Goal: Transaction & Acquisition: Download file/media

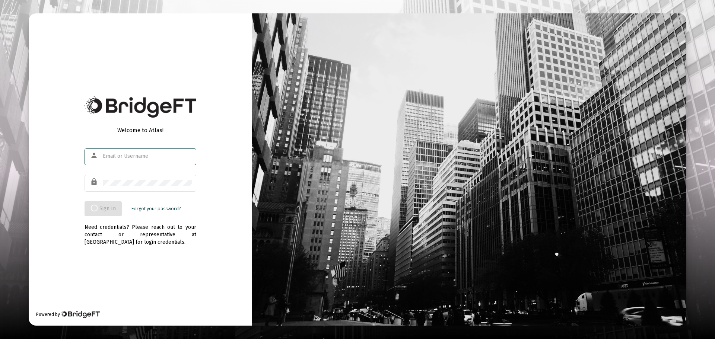
type input "[EMAIL_ADDRESS][DOMAIN_NAME]"
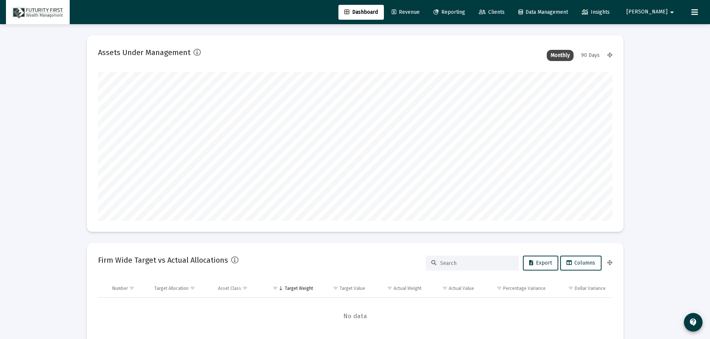
scroll to position [149, 277]
type input "[DATE]"
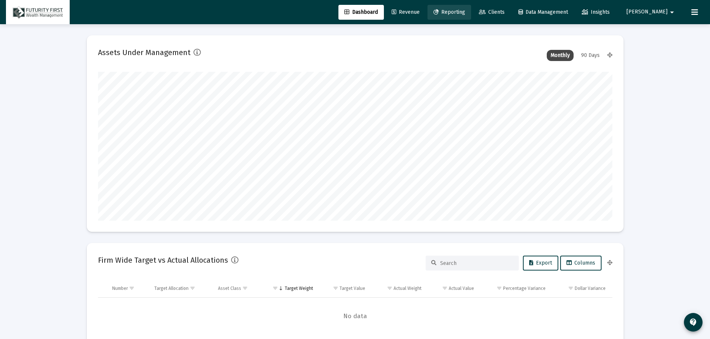
click at [465, 9] on span "Reporting" at bounding box center [449, 12] width 32 height 6
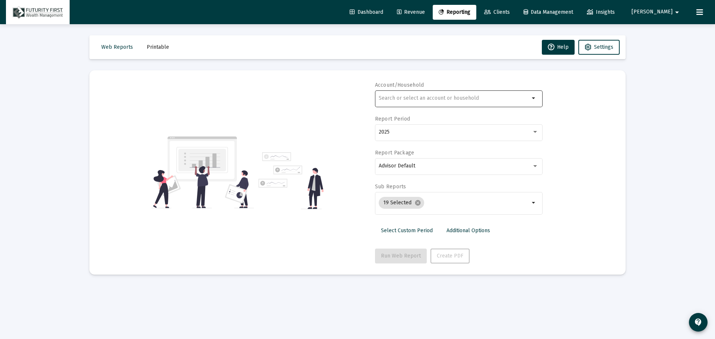
drag, startPoint x: 383, startPoint y: 92, endPoint x: 386, endPoint y: 99, distance: 7.3
click at [384, 96] on div at bounding box center [454, 98] width 151 height 18
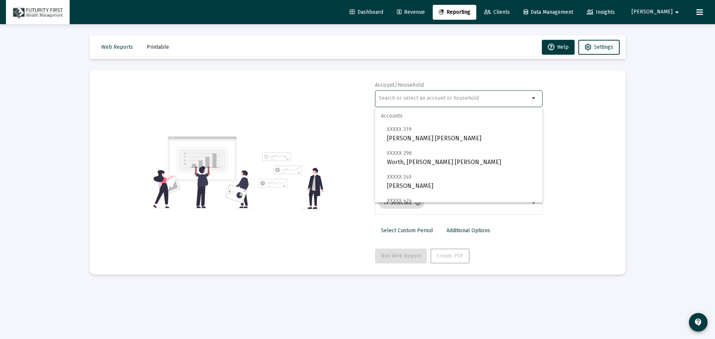
click at [386, 99] on input "text" at bounding box center [454, 98] width 151 height 6
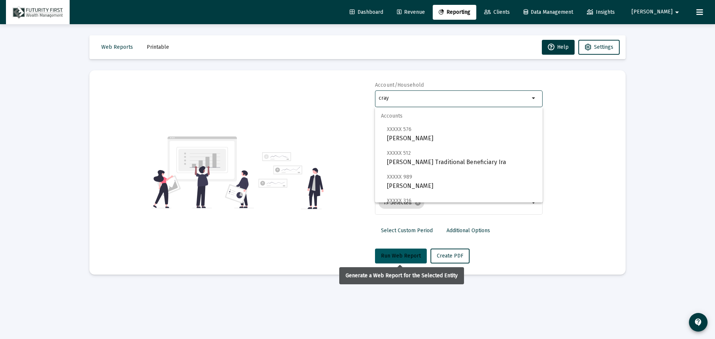
click at [407, 260] on button "Run Web Report" at bounding box center [401, 256] width 52 height 15
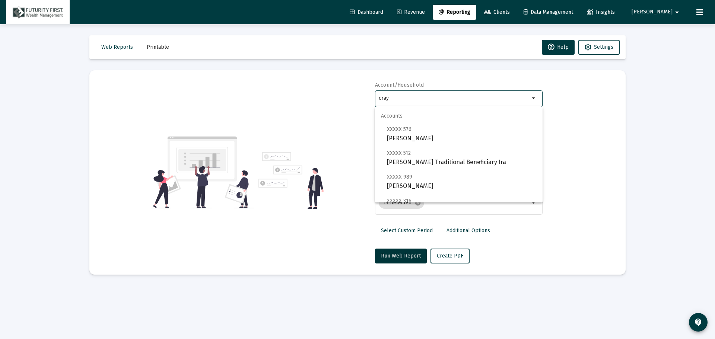
click at [408, 99] on input "cray" at bounding box center [454, 98] width 151 height 6
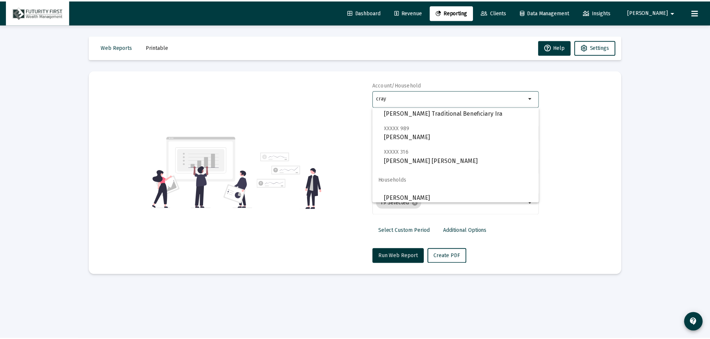
scroll to position [54, 0]
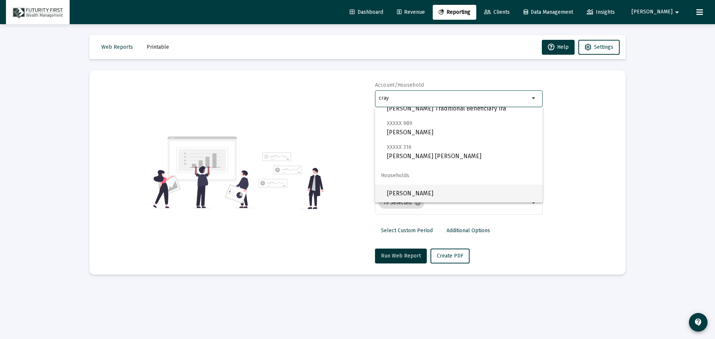
click at [424, 197] on span "[PERSON_NAME]" at bounding box center [462, 194] width 150 height 18
type input "[PERSON_NAME]"
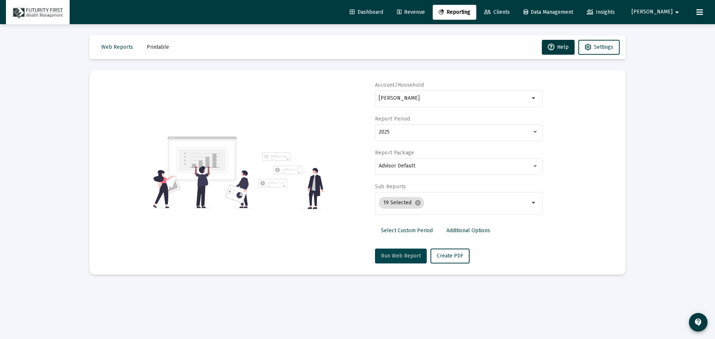
click at [395, 258] on span "Run Web Report" at bounding box center [401, 256] width 40 height 6
select select "View all"
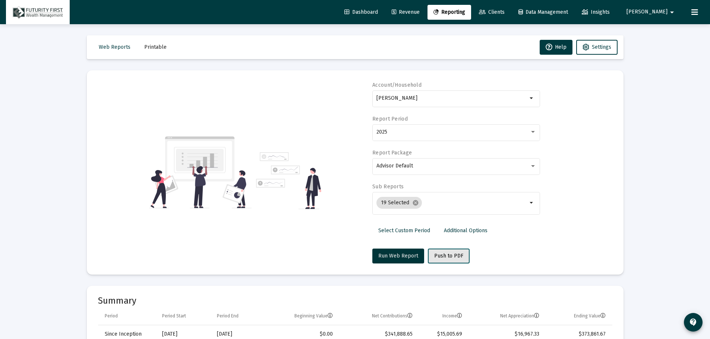
click at [430, 259] on button "Push to PDF" at bounding box center [449, 256] width 42 height 15
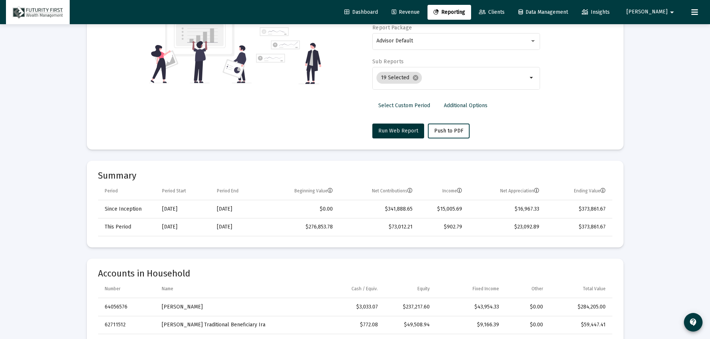
scroll to position [112, 0]
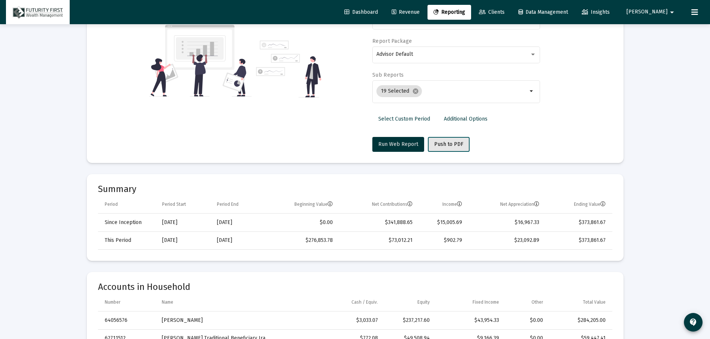
click at [449, 144] on span "Push to PDF" at bounding box center [448, 144] width 29 height 6
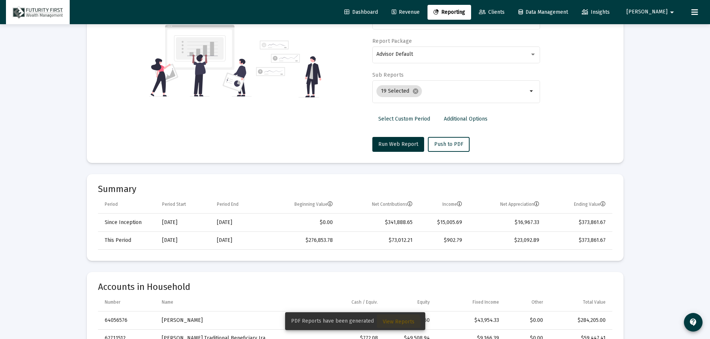
click at [394, 323] on span "View Reports" at bounding box center [399, 322] width 32 height 6
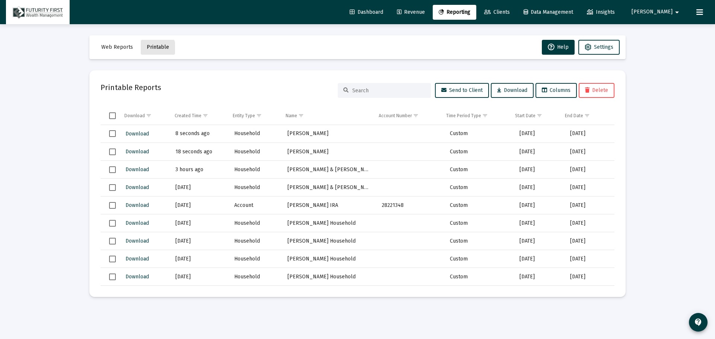
click at [151, 48] on span "Printable" at bounding box center [158, 47] width 22 height 6
click at [136, 133] on span "Download" at bounding box center [137, 134] width 23 height 6
